Goal: Information Seeking & Learning: Compare options

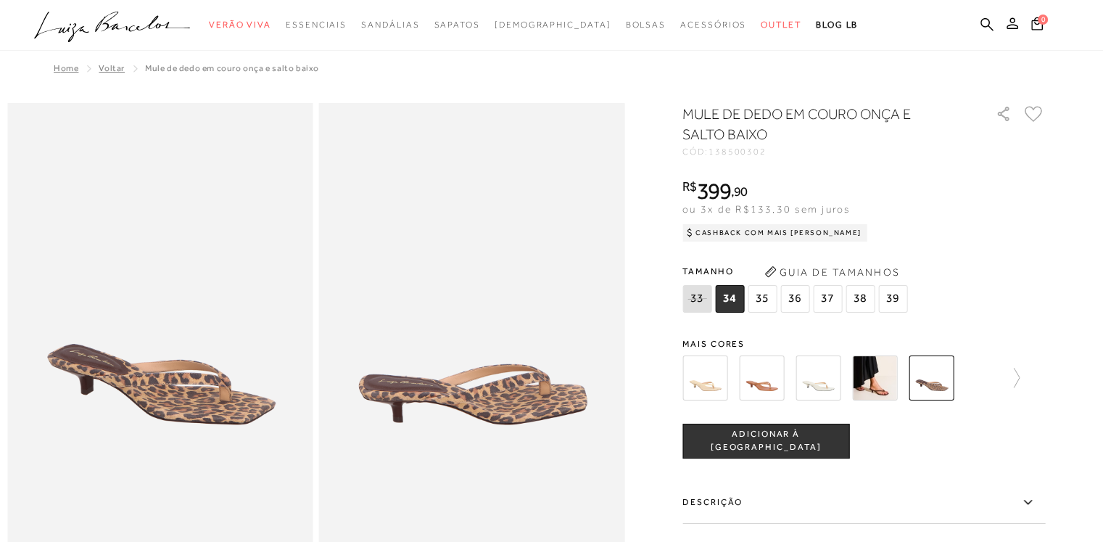
click at [752, 363] on img at bounding box center [761, 377] width 45 height 45
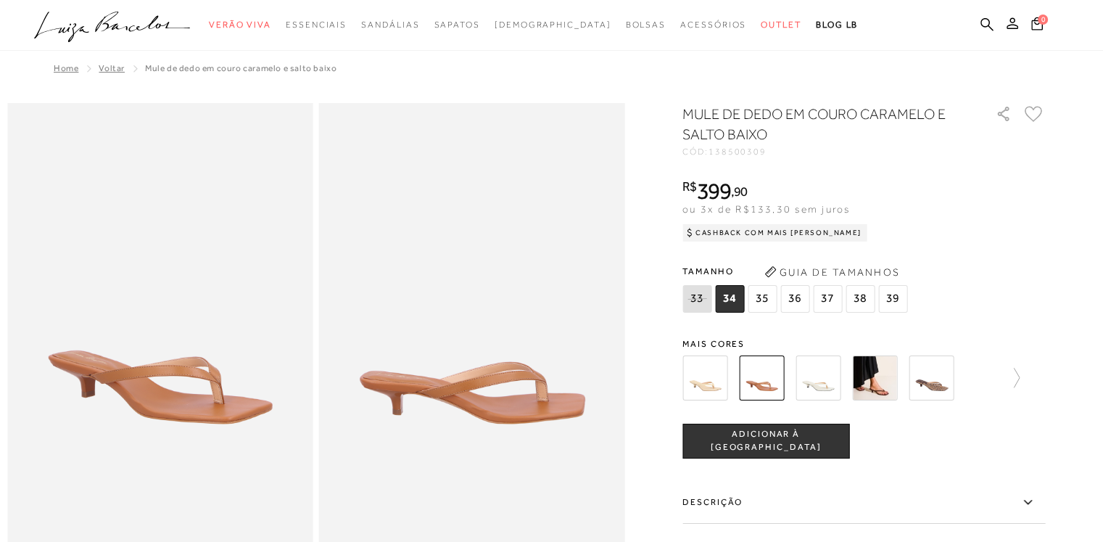
click at [828, 373] on img at bounding box center [818, 377] width 45 height 45
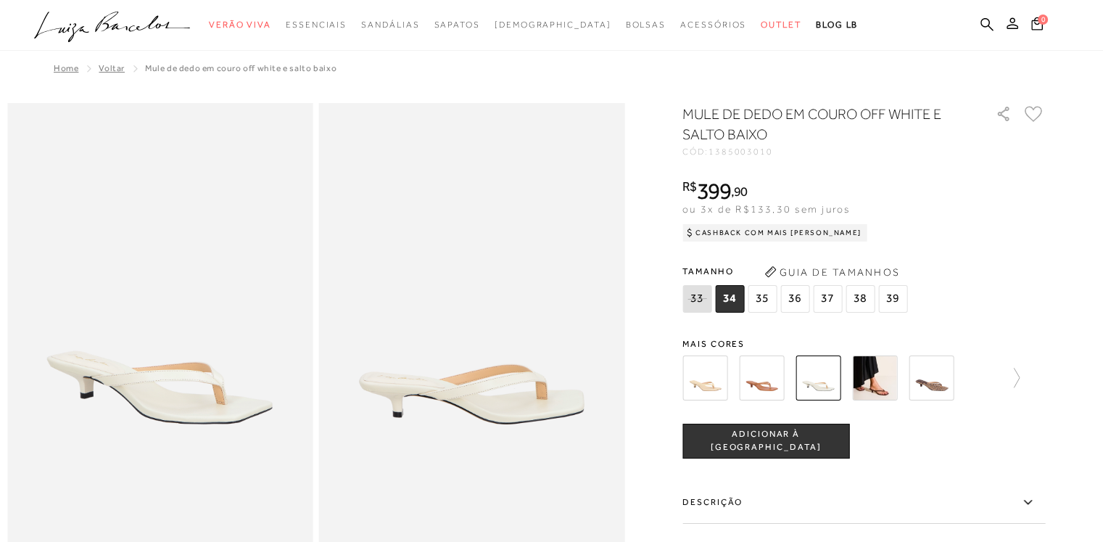
click at [864, 379] on img at bounding box center [874, 377] width 45 height 45
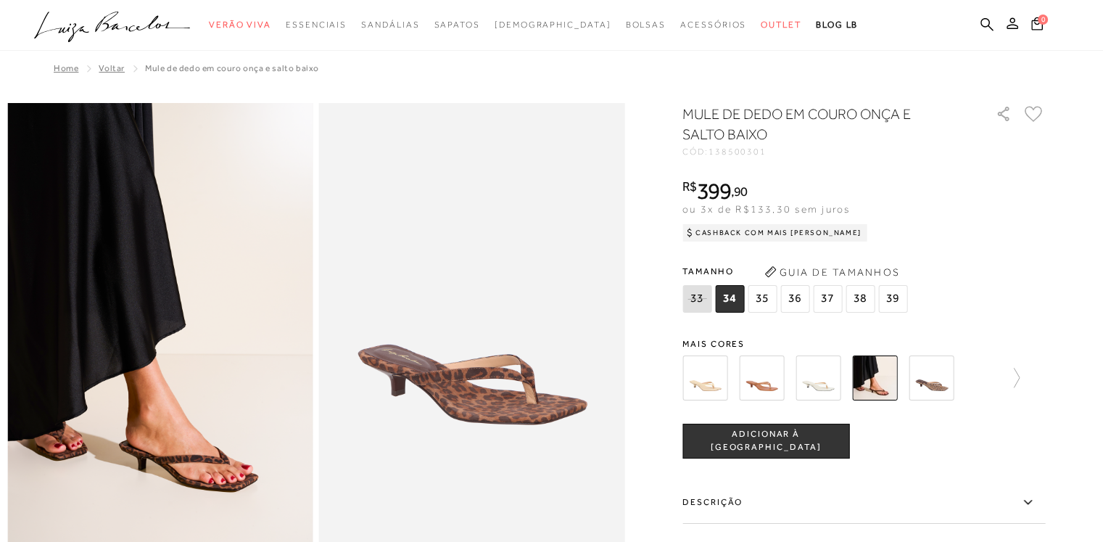
click at [941, 389] on img at bounding box center [931, 377] width 45 height 45
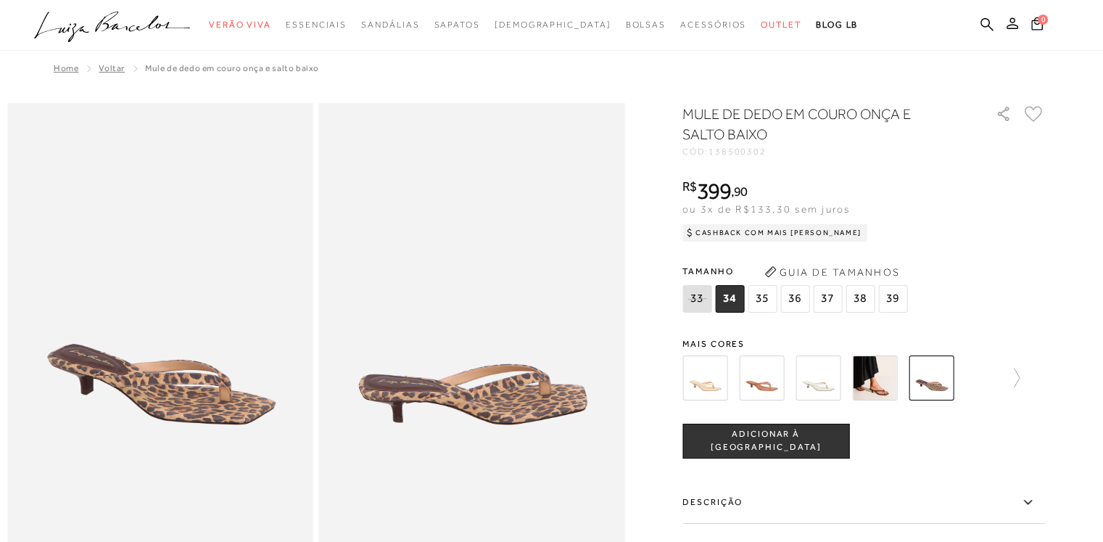
click at [885, 382] on img at bounding box center [874, 377] width 45 height 45
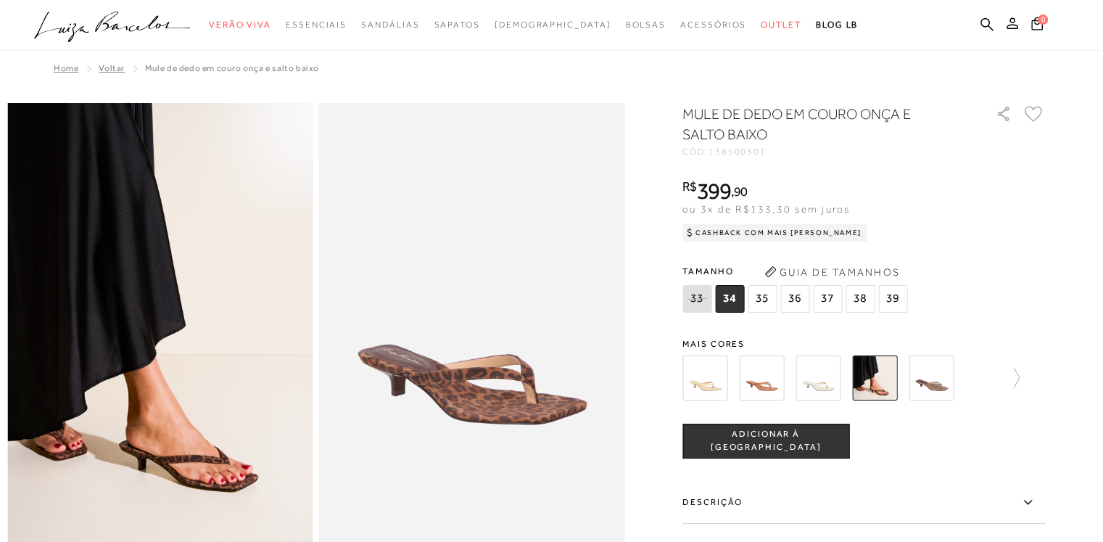
click at [943, 378] on img at bounding box center [931, 377] width 45 height 45
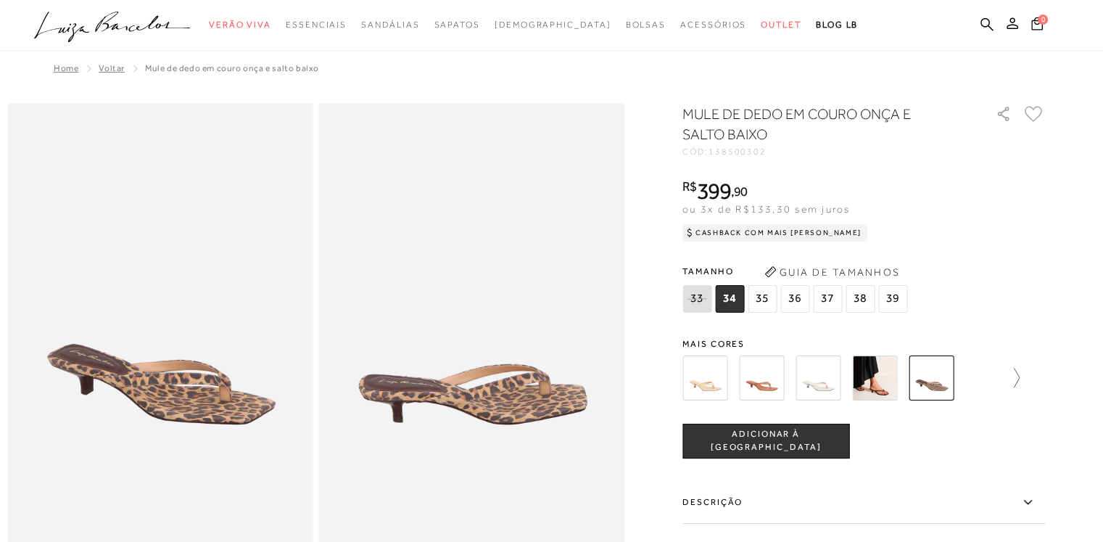
click at [1020, 381] on icon at bounding box center [1017, 378] width 6 height 20
click at [788, 373] on img at bounding box center [786, 377] width 45 height 45
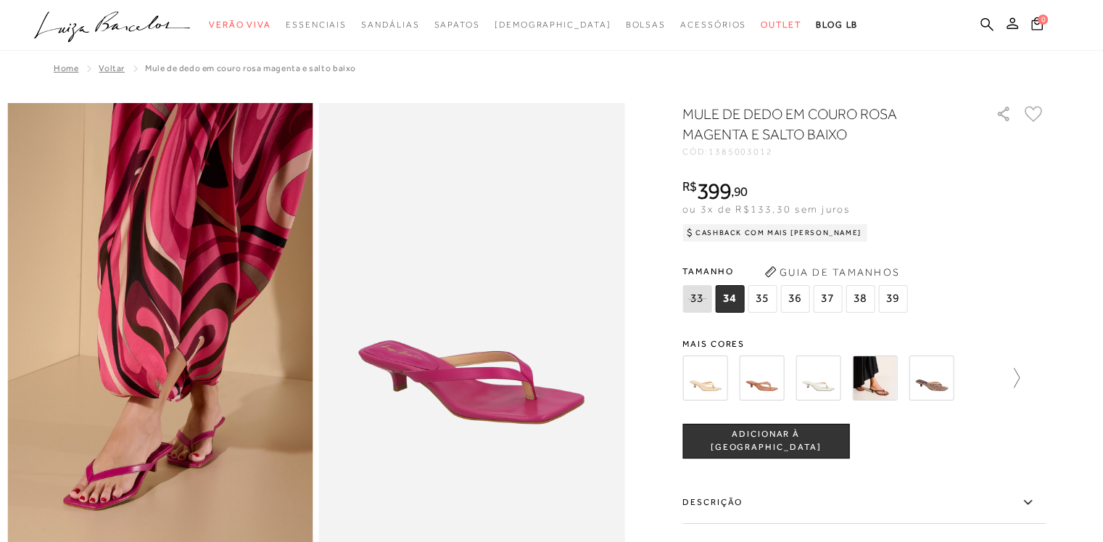
click at [1018, 379] on icon at bounding box center [1009, 378] width 20 height 20
click at [722, 388] on img at bounding box center [730, 377] width 45 height 45
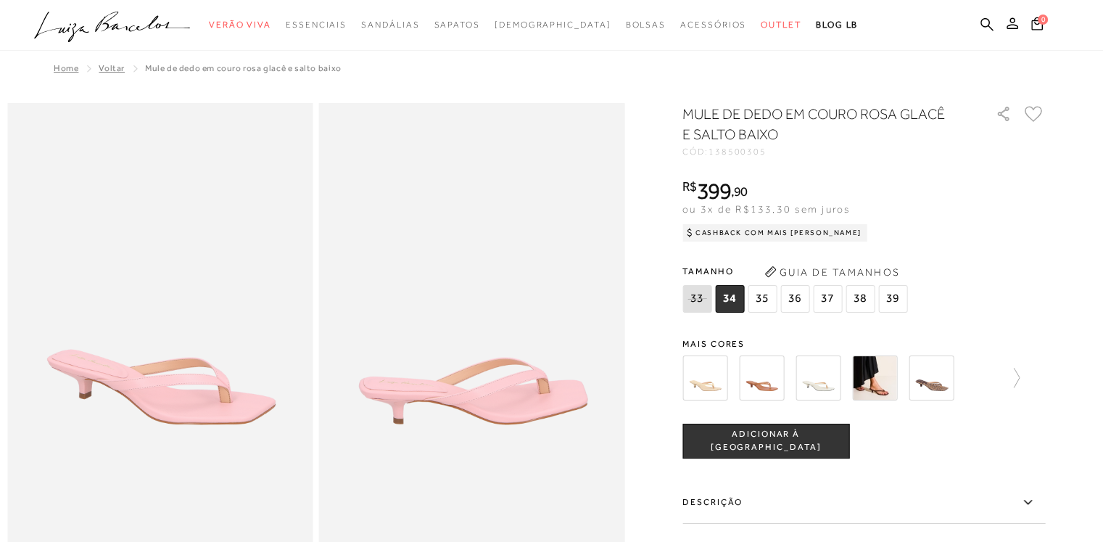
click at [759, 372] on img at bounding box center [761, 377] width 45 height 45
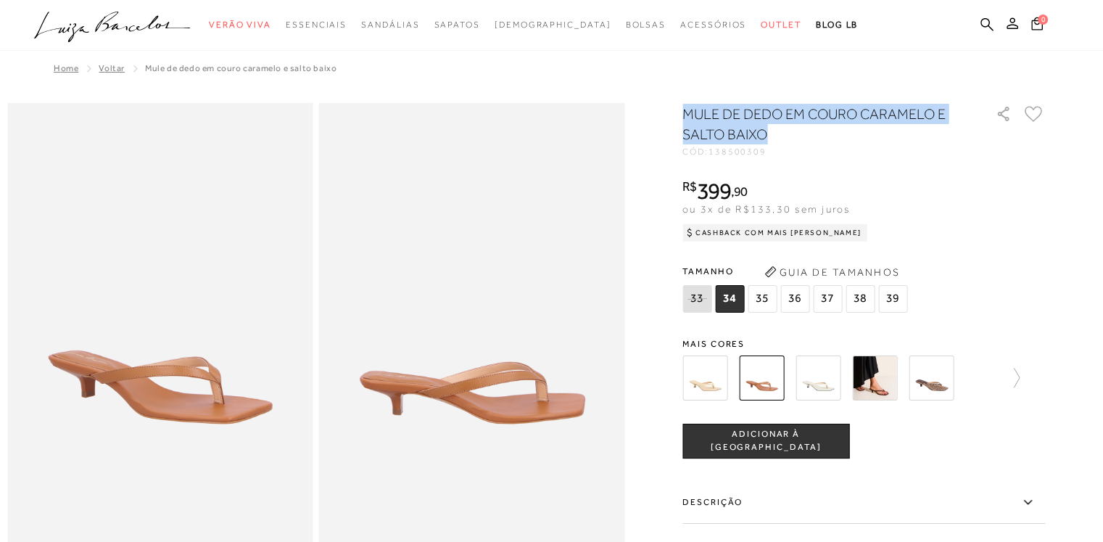
drag, startPoint x: 687, startPoint y: 111, endPoint x: 774, endPoint y: 133, distance: 89.0
click at [774, 133] on h1 "MULE DE DEDO EM COURO CARAMELO E SALTO BAIXO" at bounding box center [818, 124] width 272 height 41
copy h1 "MULE DE DEDO EM COURO CARAMELO E SALTO BAIXO"
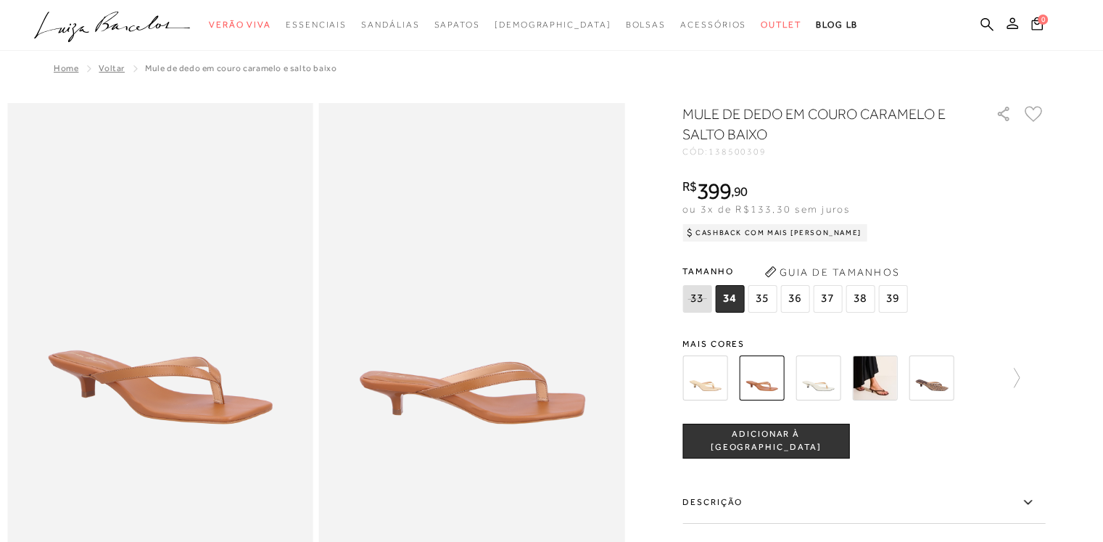
click at [951, 199] on div "R$ 399 , 90 ou 3x de R$133,30 sem juros Cashback com Mais Luiza R$399,90" at bounding box center [863, 208] width 363 height 58
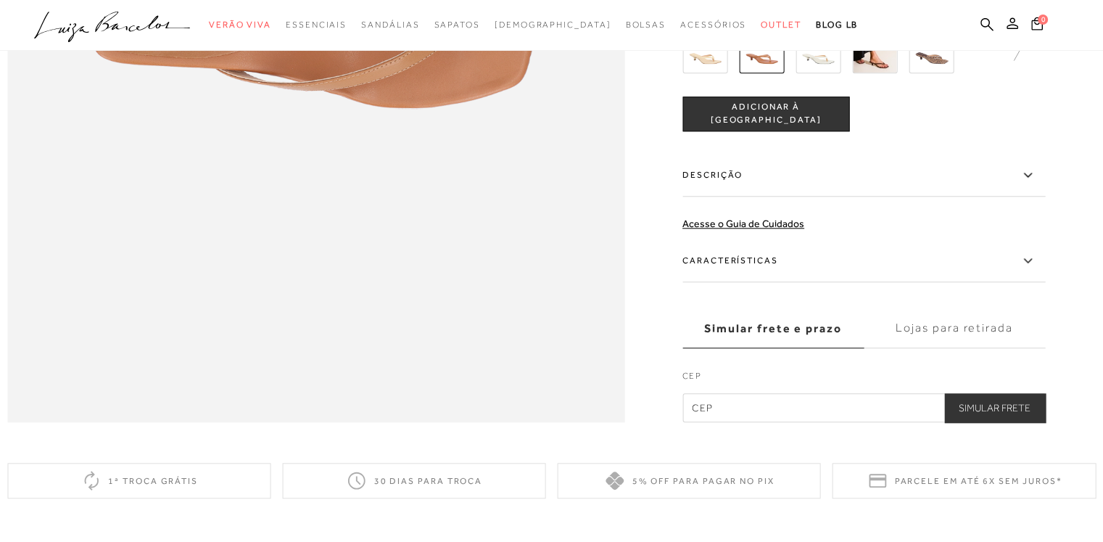
scroll to position [1407, 0]
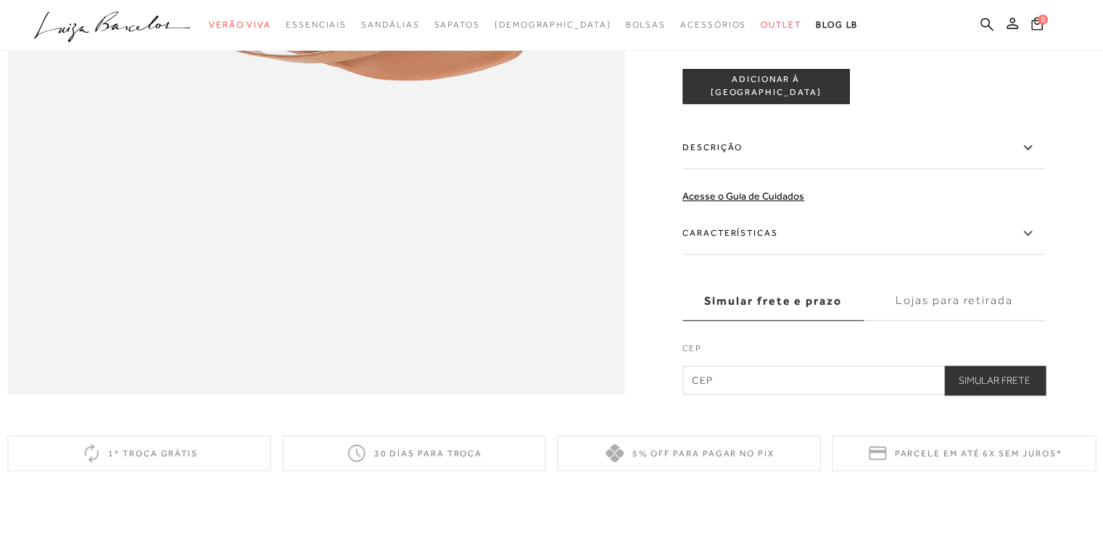
click at [818, 169] on label "Descrição" at bounding box center [863, 148] width 363 height 42
click at [0, 0] on input "Descrição" at bounding box center [0, 0] width 0 height 0
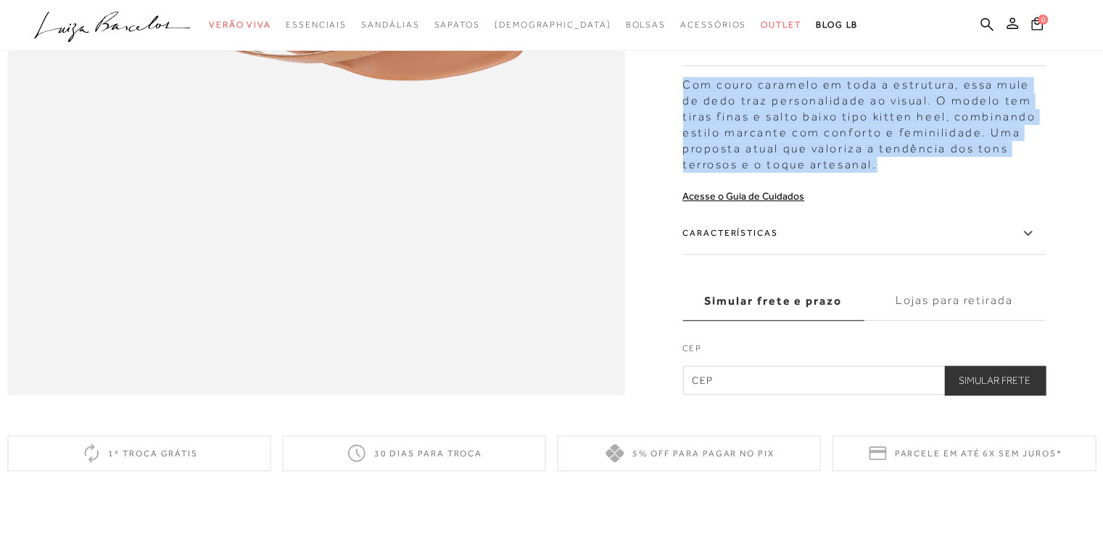
drag, startPoint x: 691, startPoint y: 112, endPoint x: 896, endPoint y: 195, distance: 220.9
click at [896, 173] on div "Com couro caramelo em toda a estrutura, essa mule de dedo traz personalidade ao…" at bounding box center [863, 121] width 363 height 103
copy div "Com couro caramelo em toda a estrutura, essa mule de dedo traz personalidade ao…"
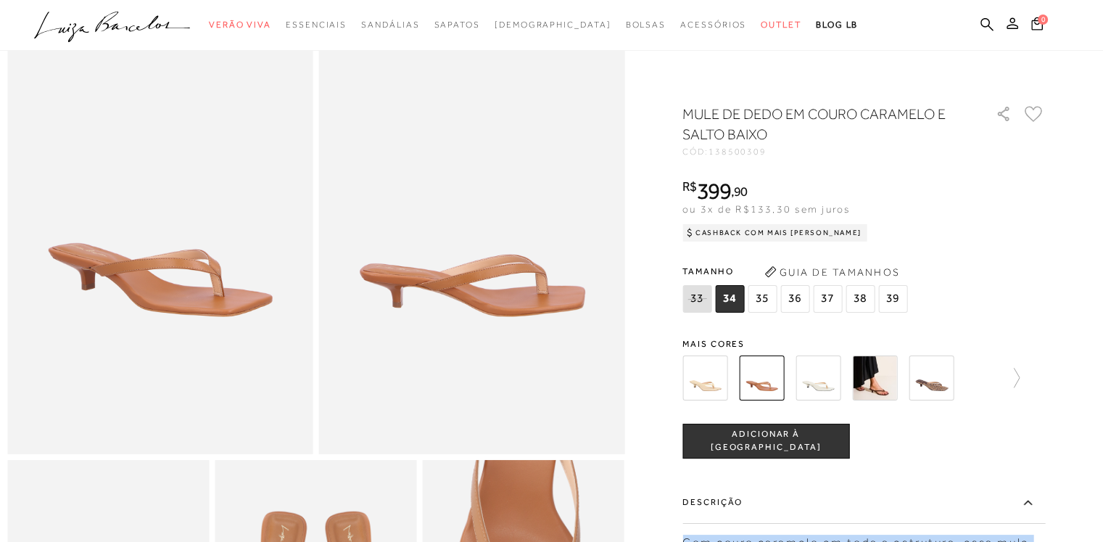
scroll to position [107, 0]
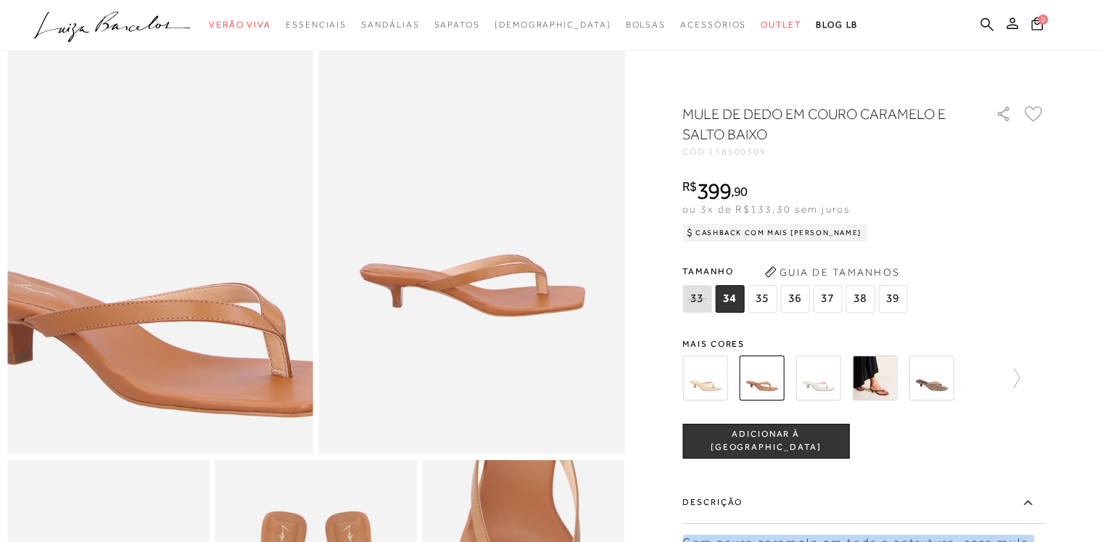
click at [154, 219] on img at bounding box center [162, 234] width 611 height 917
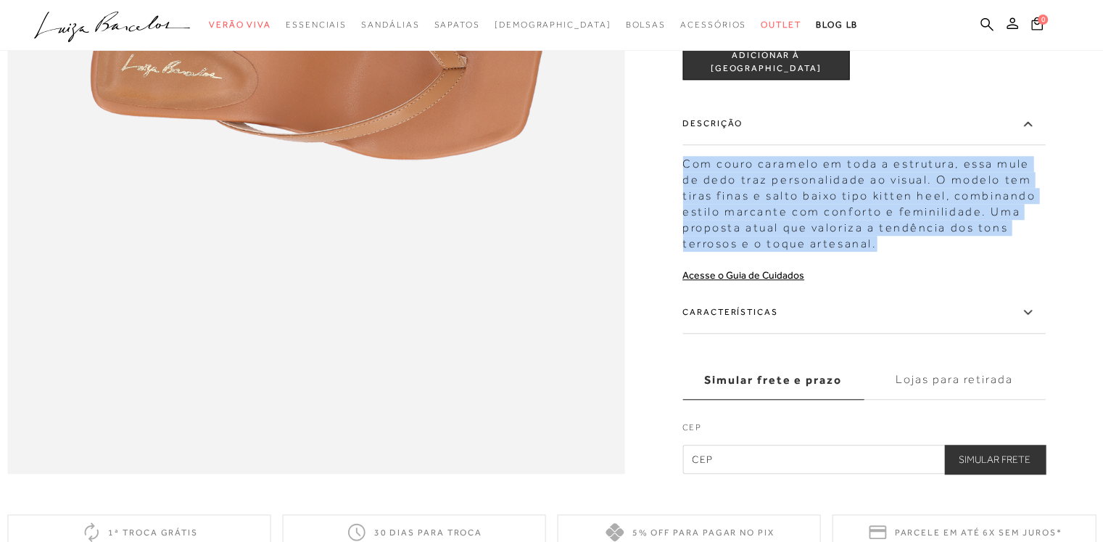
scroll to position [1327, 0]
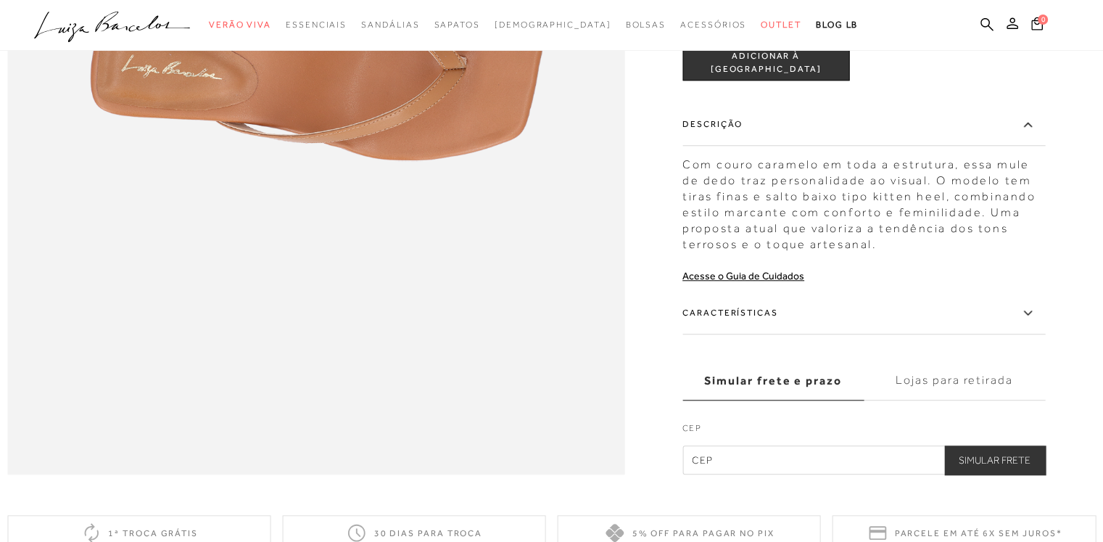
click at [764, 334] on label "Características" at bounding box center [863, 313] width 363 height 42
click at [0, 0] on input "Características" at bounding box center [0, 0] width 0 height 0
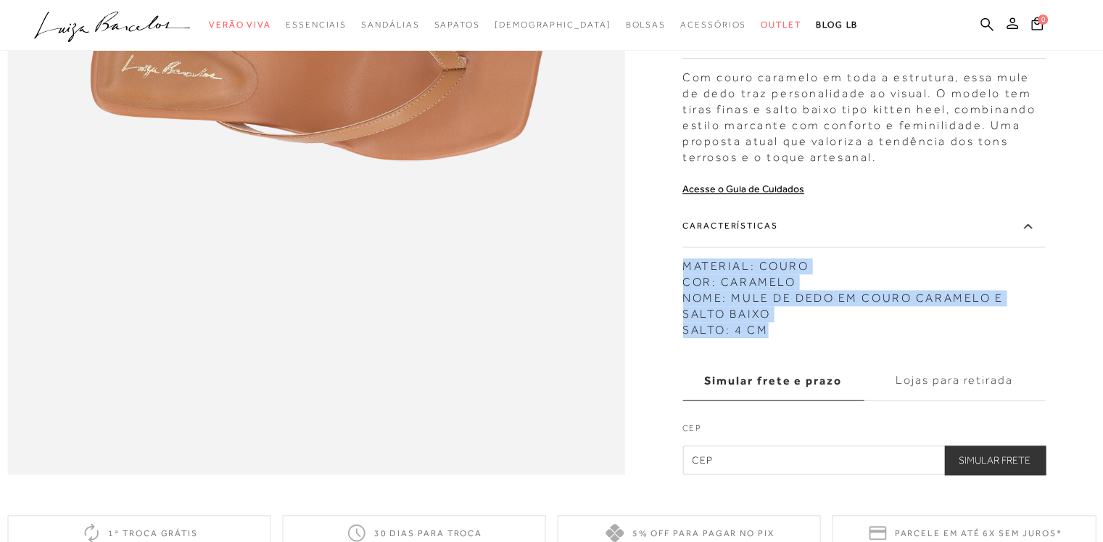
drag, startPoint x: 688, startPoint y: 292, endPoint x: 811, endPoint y: 365, distance: 143.0
click at [811, 338] on div "MATERIAL: COURO COR: CARAMELO NOME: MULE DE DEDO EM COURO CARAMELO E SALTO BAIX…" at bounding box center [863, 294] width 363 height 87
copy div "MATERIAL: COURO COR: CARAMELO NOME: MULE DE DEDO EM COURO CARAMELO E SALTO BAIX…"
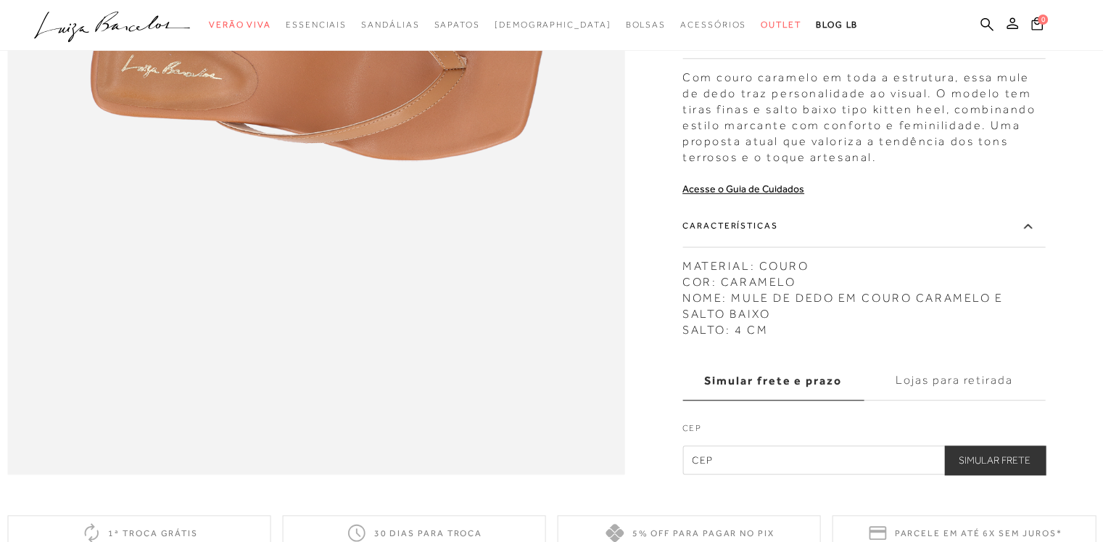
click at [809, 165] on div "Com couro caramelo em toda a estrutura, essa mule de dedo traz personalidade ao…" at bounding box center [863, 113] width 363 height 103
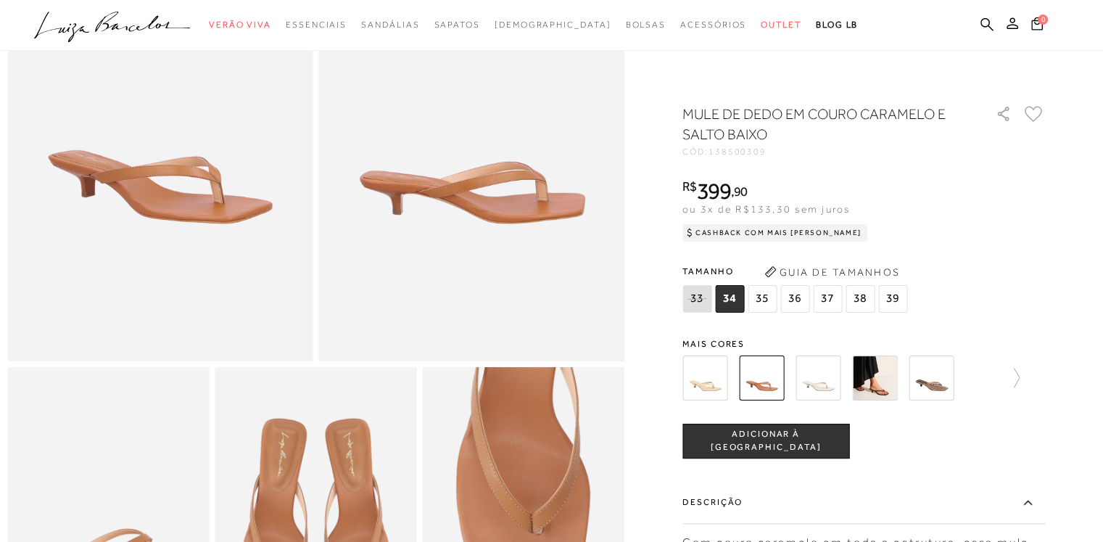
scroll to position [120, 0]
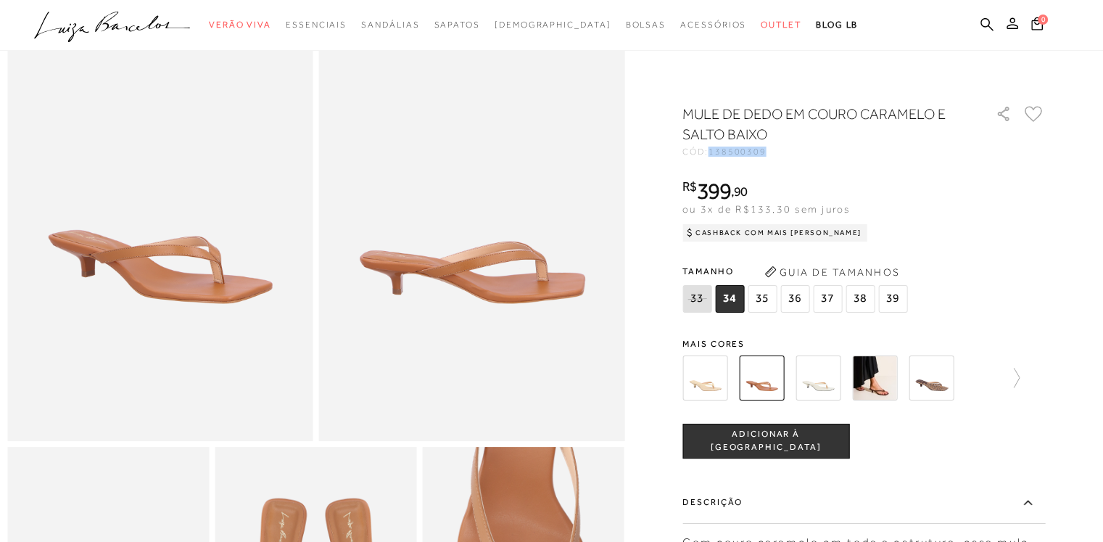
drag, startPoint x: 716, startPoint y: 152, endPoint x: 808, endPoint y: 146, distance: 92.2
click at [808, 147] on div "CÓD: 138500309" at bounding box center [827, 151] width 290 height 9
copy span "138500309"
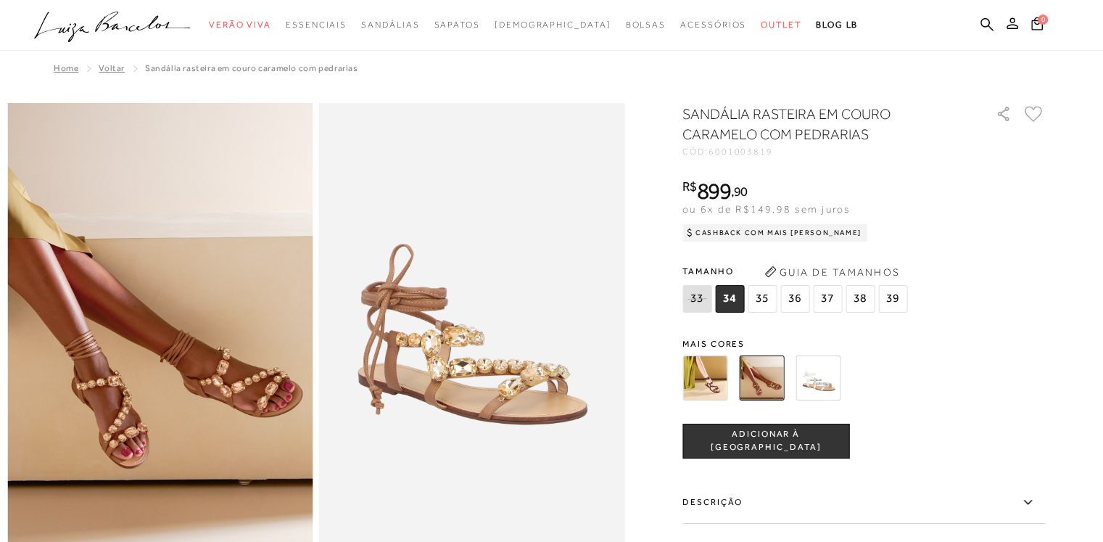
click at [713, 379] on img at bounding box center [704, 377] width 45 height 45
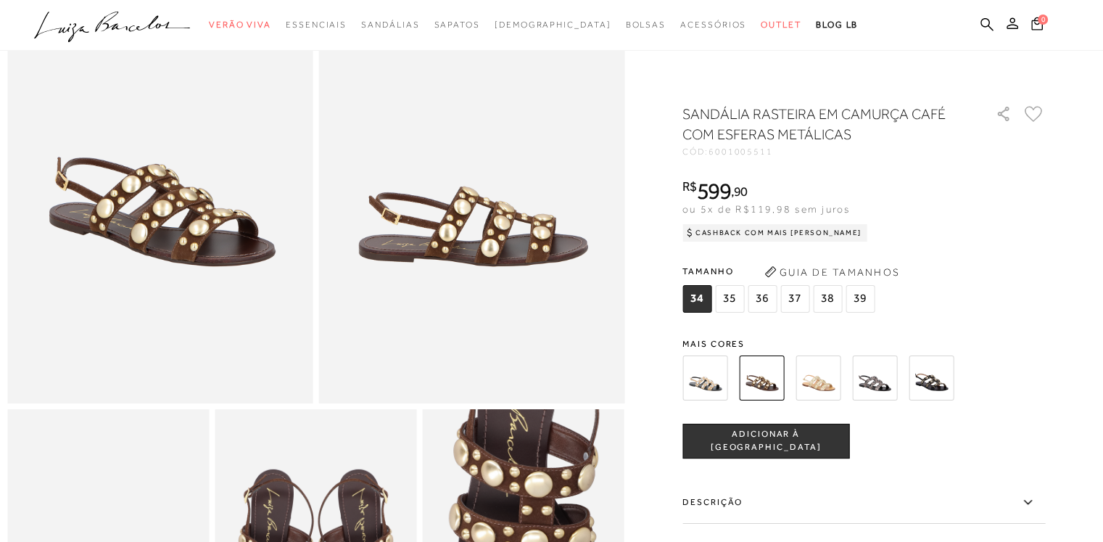
scroll to position [159, 0]
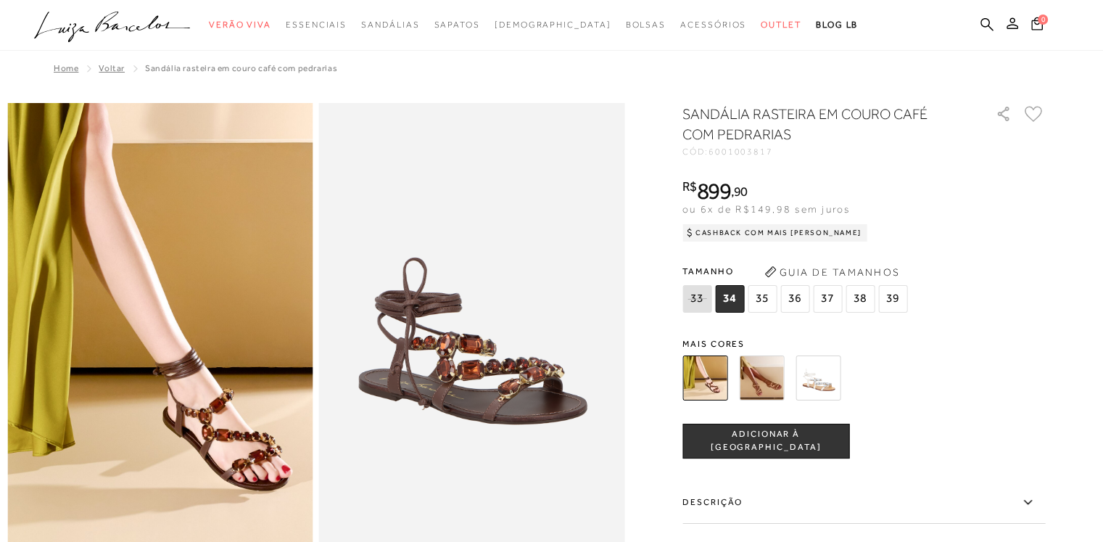
click at [827, 373] on img at bounding box center [818, 377] width 45 height 45
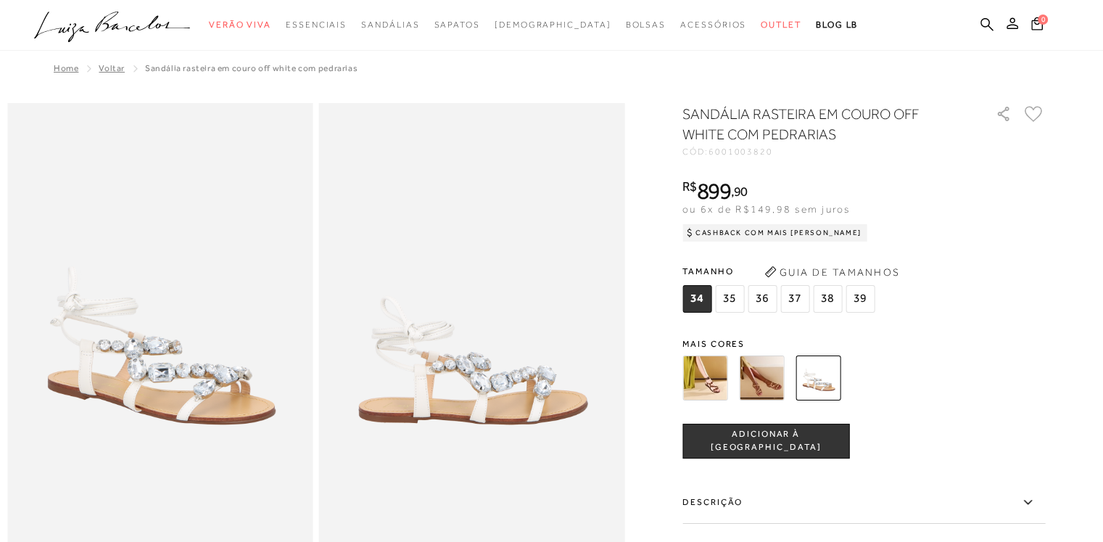
click at [696, 372] on img at bounding box center [704, 377] width 45 height 45
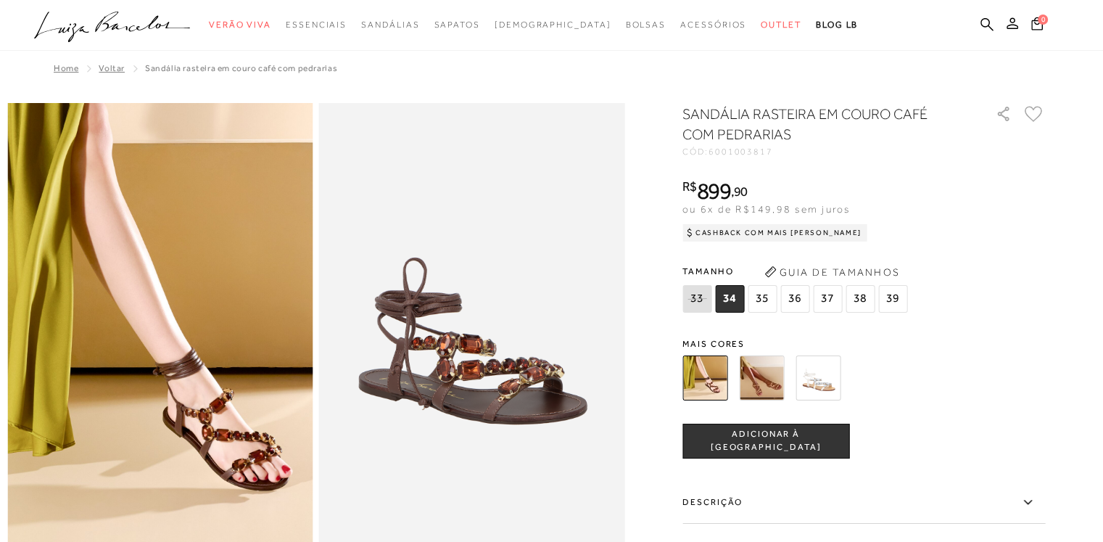
click at [764, 373] on img at bounding box center [761, 377] width 45 height 45
